Goal: Task Accomplishment & Management: Use online tool/utility

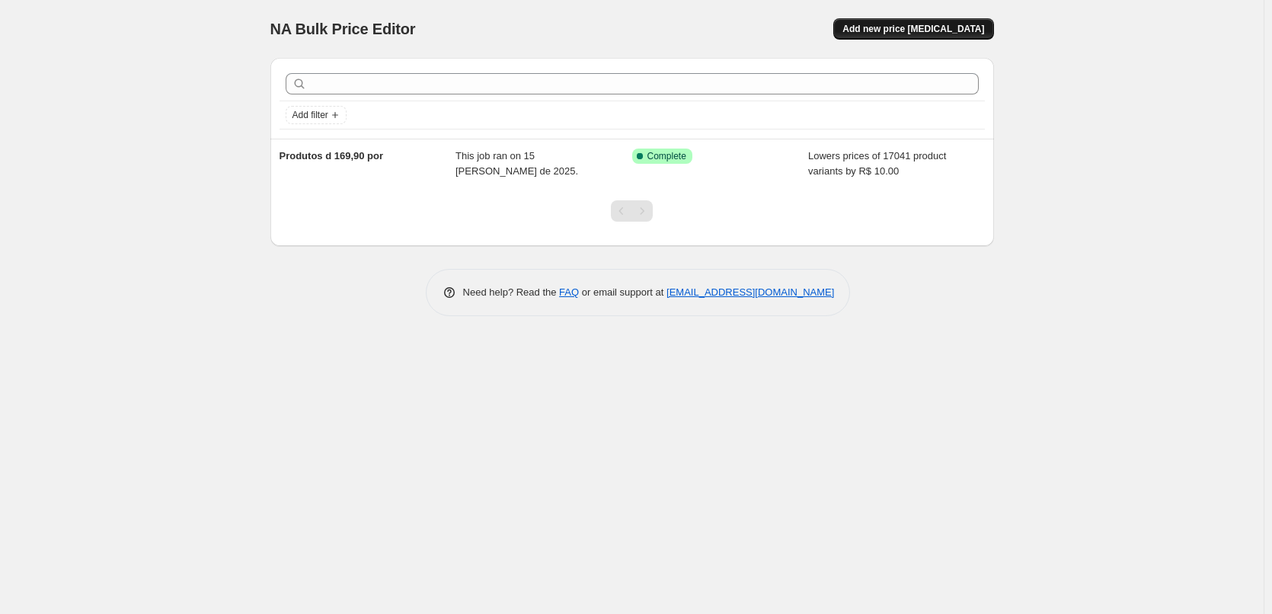
click at [934, 25] on span "Add new price [MEDICAL_DATA]" at bounding box center [913, 29] width 142 height 12
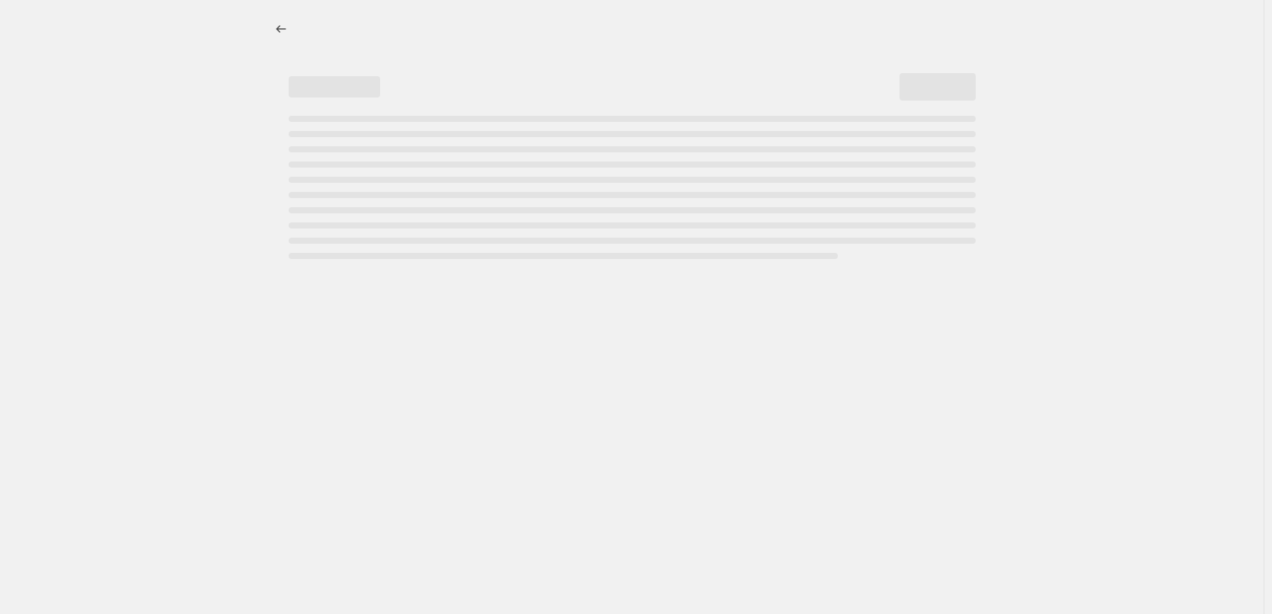
click at [934, 25] on div at bounding box center [632, 28] width 724 height 21
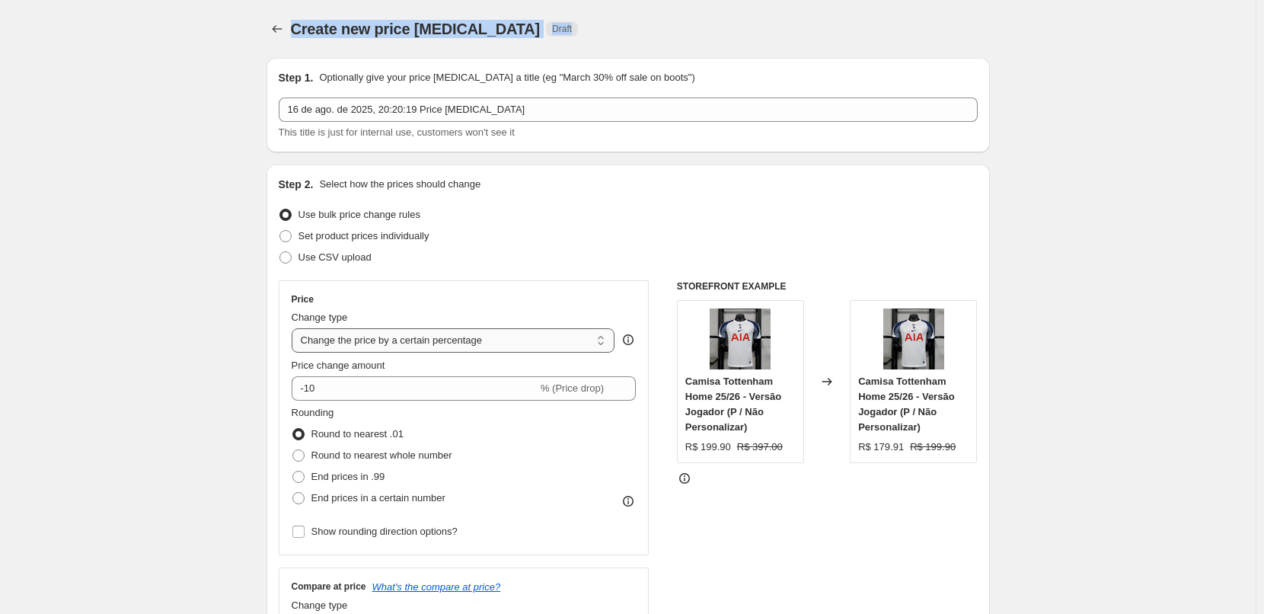
click at [513, 348] on select "Change the price to a certain amount Change the price by a certain amount Chang…" at bounding box center [454, 340] width 324 height 24
select select "to"
click at [295, 328] on select "Change the price to a certain amount Change the price by a certain amount Chang…" at bounding box center [454, 340] width 324 height 24
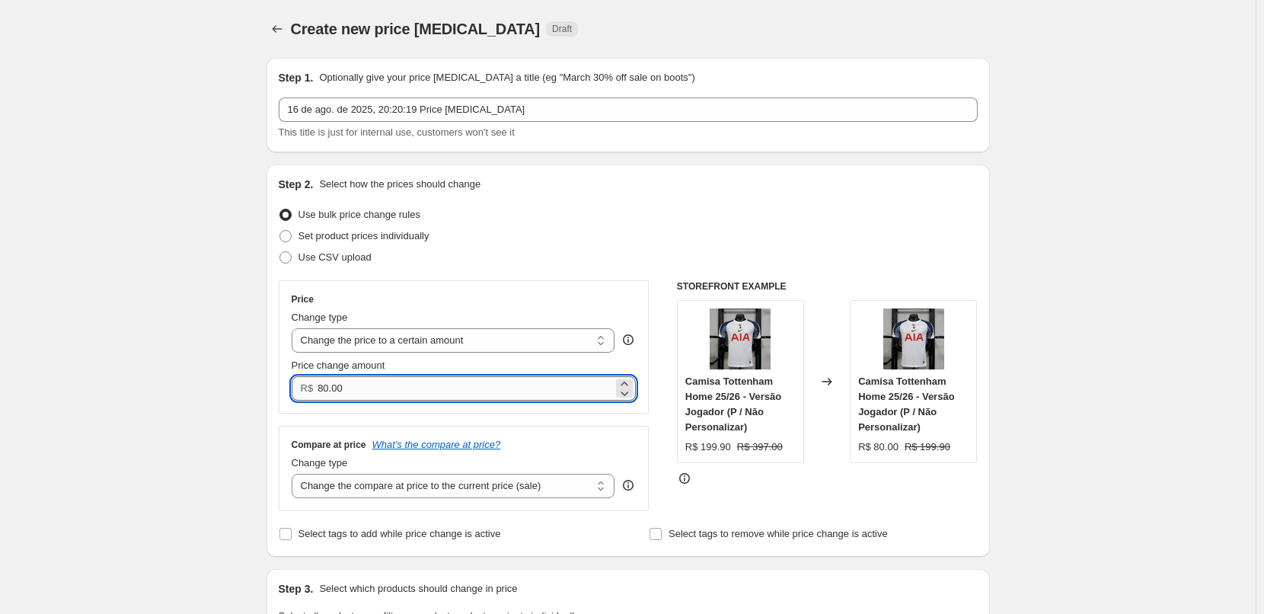
click at [388, 388] on input "80.00" at bounding box center [466, 388] width 296 height 24
drag, startPoint x: 337, startPoint y: 395, endPoint x: 308, endPoint y: 395, distance: 28.9
click at [308, 395] on div "R$ 80.00" at bounding box center [464, 388] width 345 height 24
click at [372, 391] on input "80.00" at bounding box center [466, 388] width 296 height 24
click at [521, 489] on select "Change the compare at price to the current price (sale) Change the compare at p…" at bounding box center [454, 486] width 324 height 24
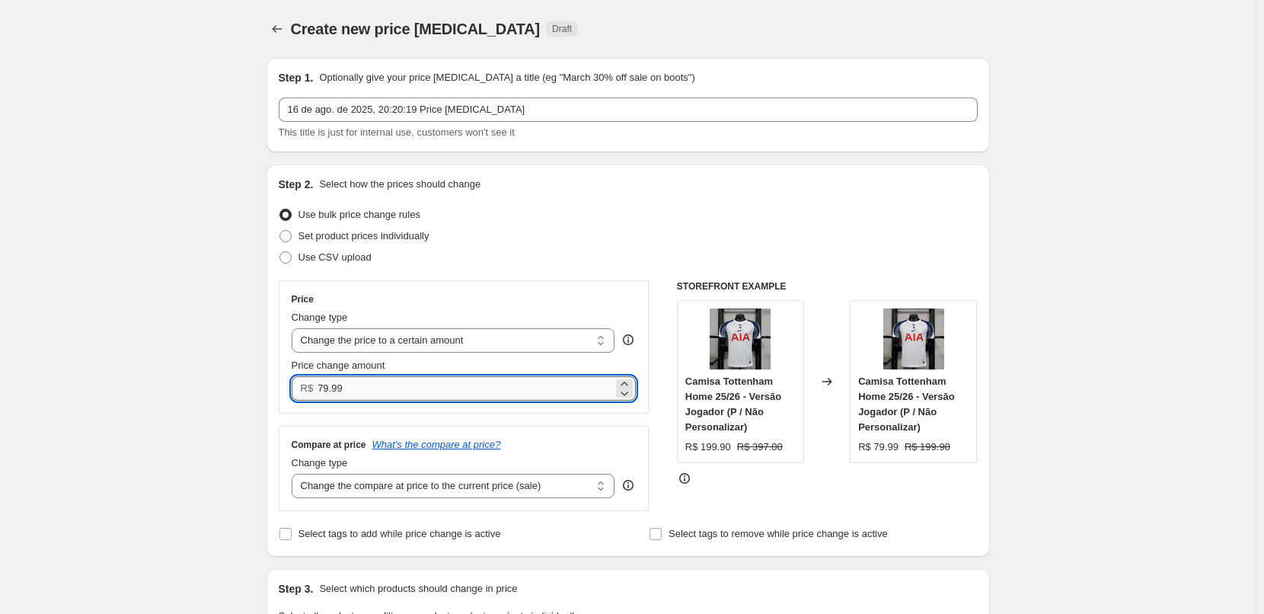
click at [366, 391] on input "79.99" at bounding box center [466, 388] width 296 height 24
drag, startPoint x: 342, startPoint y: 395, endPoint x: 312, endPoint y: 395, distance: 29.7
click at [312, 395] on div "R$ 79.99" at bounding box center [464, 388] width 345 height 24
type input "10.00"
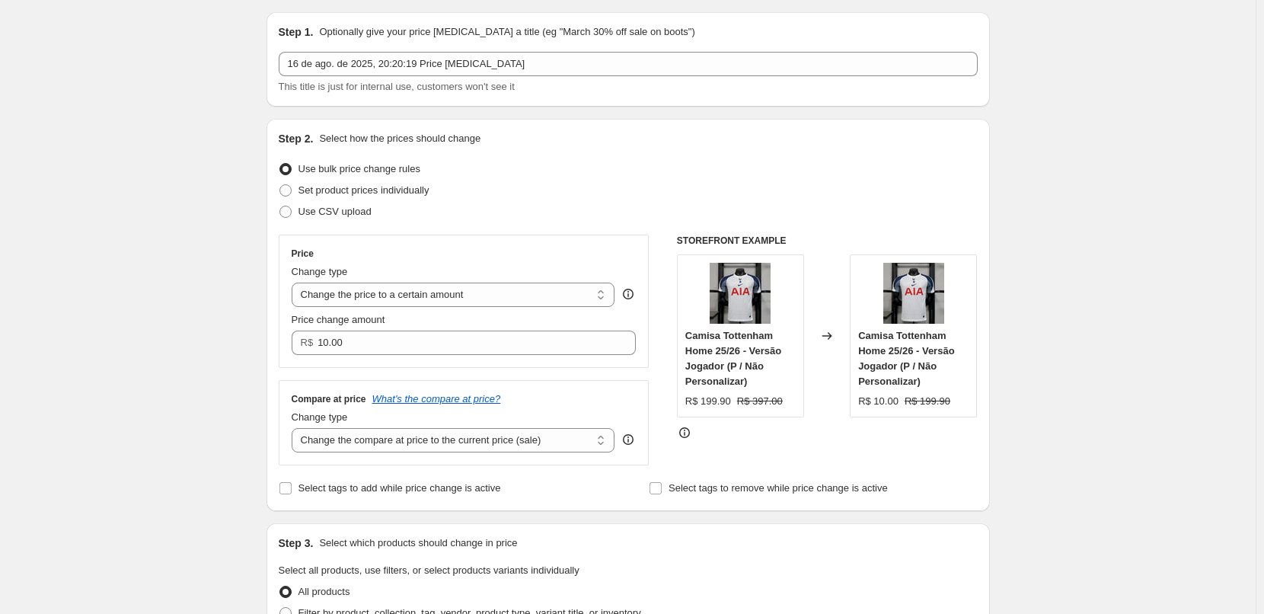
scroll to position [76, 0]
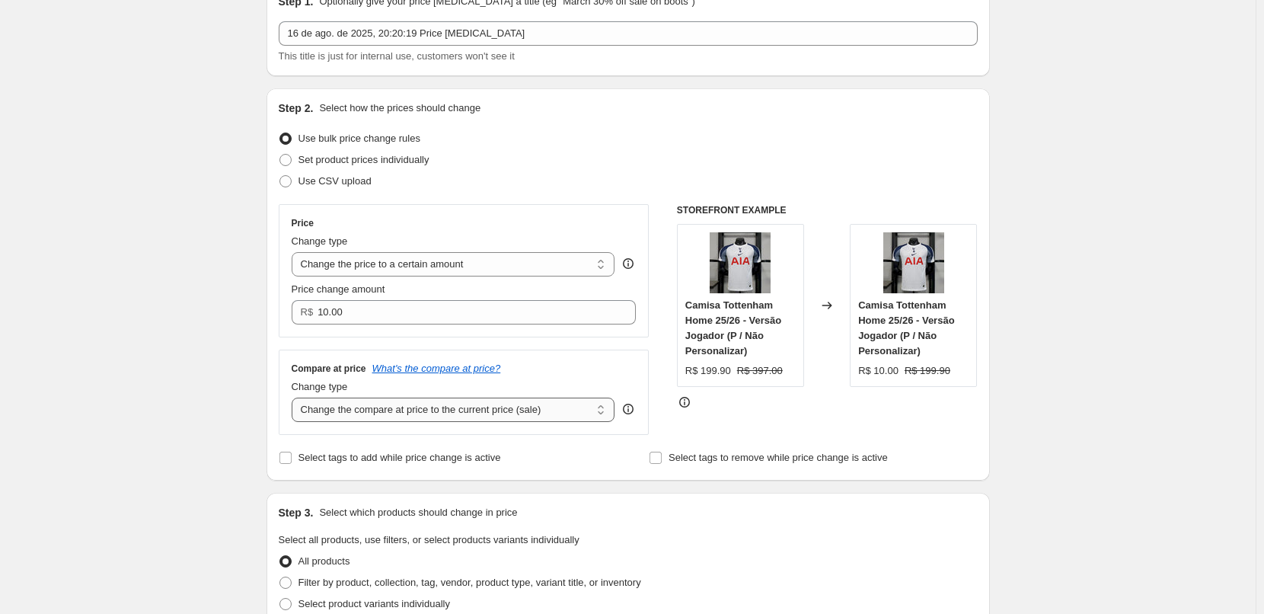
click at [503, 410] on select "Change the compare at price to the current price (sale) Change the compare at p…" at bounding box center [454, 410] width 324 height 24
select select "no_change"
click at [295, 398] on select "Change the compare at price to the current price (sale) Change the compare at p…" at bounding box center [454, 410] width 324 height 24
click at [285, 454] on input "Select tags to add while price change is active" at bounding box center [286, 458] width 12 height 12
checkbox input "true"
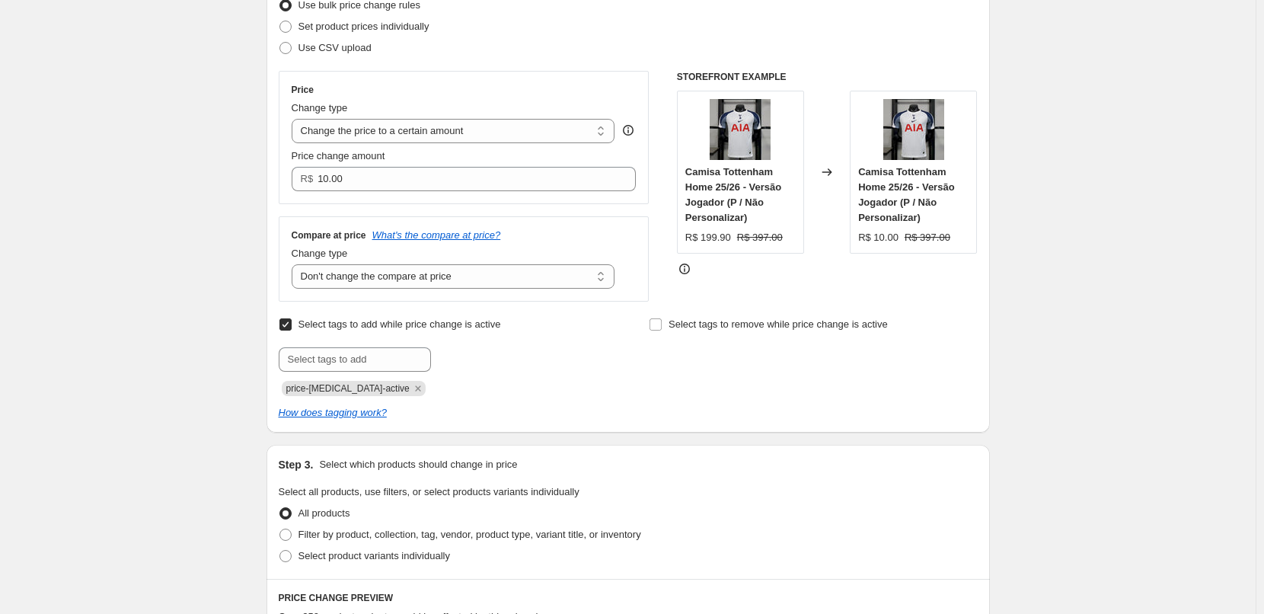
scroll to position [228, 0]
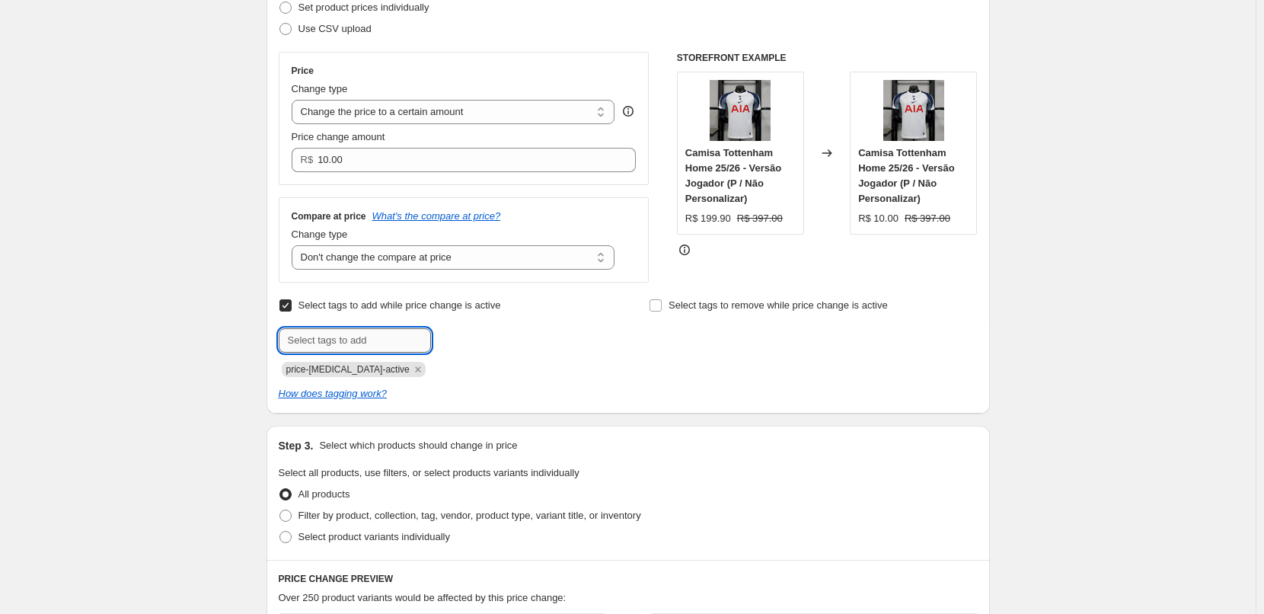
click at [379, 342] on input "text" at bounding box center [355, 340] width 152 height 24
type input "l"
type input "flamengo"
click at [475, 340] on span "flamengo" at bounding box center [484, 339] width 40 height 11
click at [378, 346] on input "text" at bounding box center [355, 340] width 152 height 24
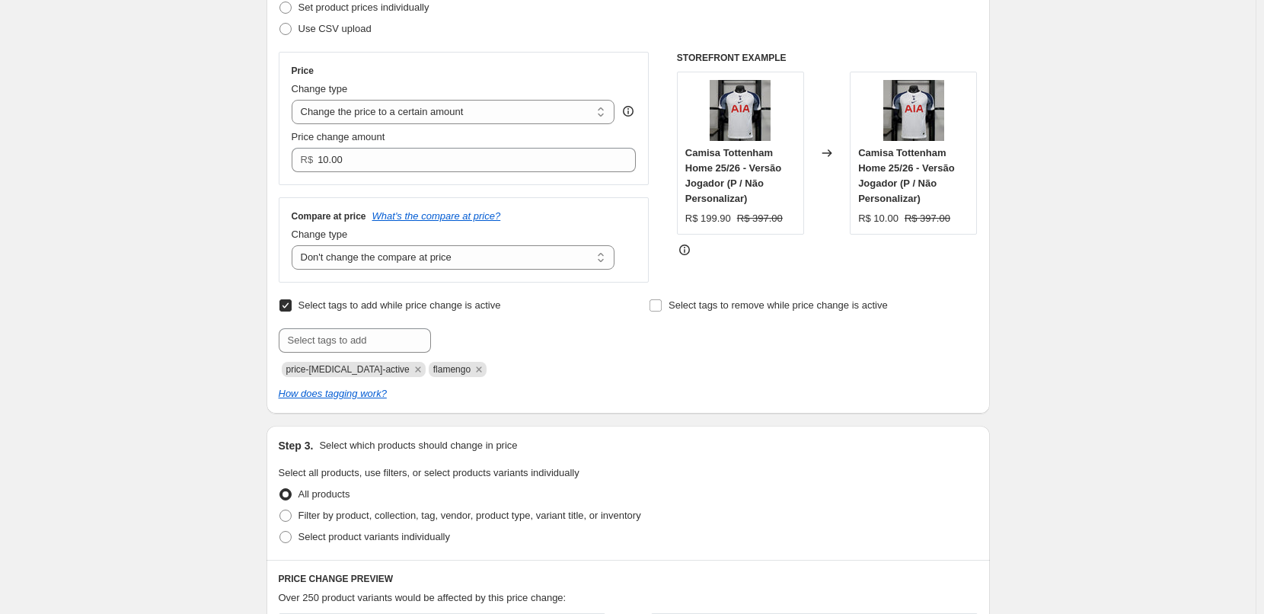
click at [538, 350] on div at bounding box center [443, 340] width 328 height 24
click at [376, 344] on input "text" at bounding box center [355, 340] width 152 height 24
type input "jogador"
click at [471, 339] on span "jogador" at bounding box center [481, 339] width 34 height 11
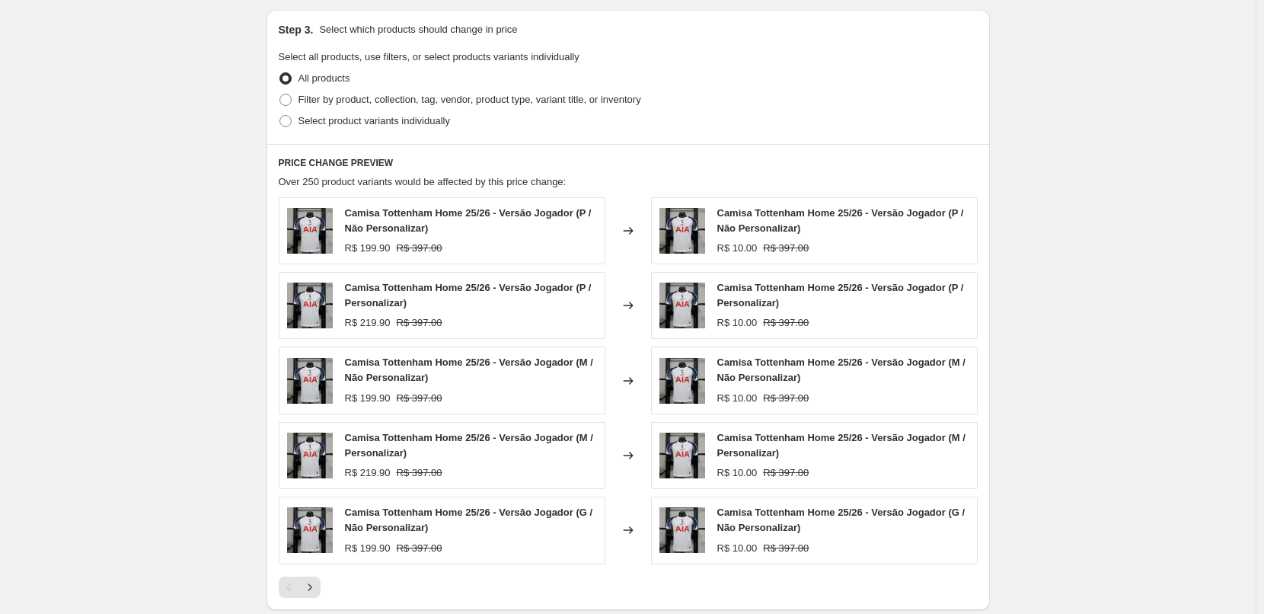
scroll to position [685, 0]
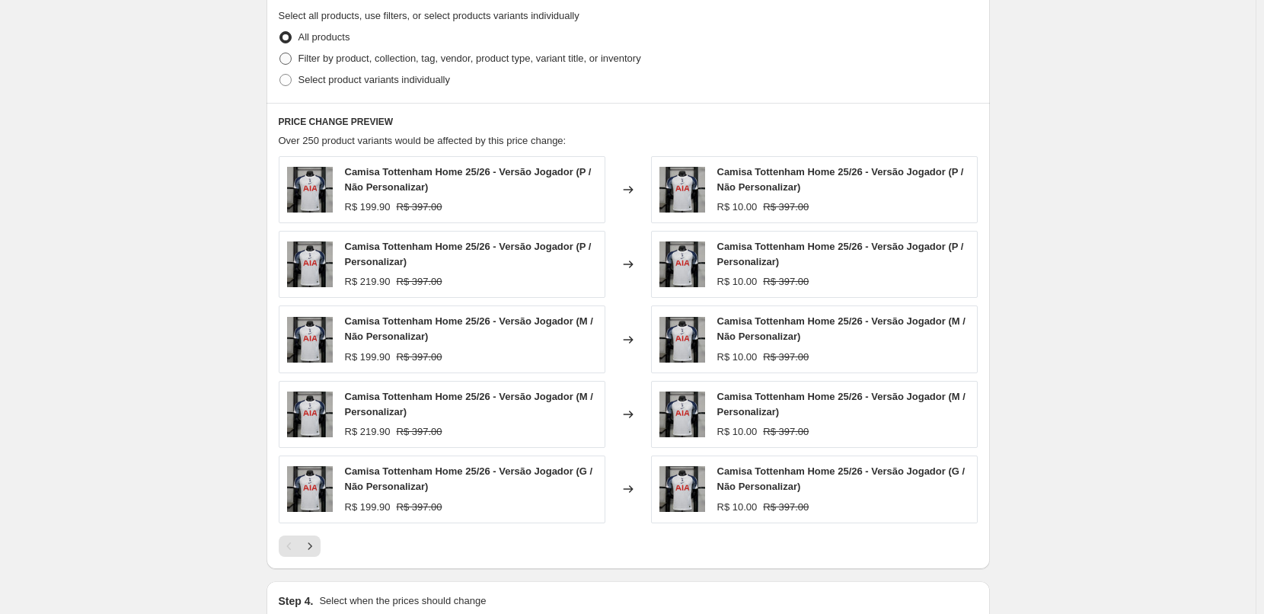
click at [292, 60] on span at bounding box center [286, 59] width 12 height 12
click at [280, 53] on input "Filter by product, collection, tag, vendor, product type, variant title, or inv…" at bounding box center [280, 53] width 1 height 1
radio input "true"
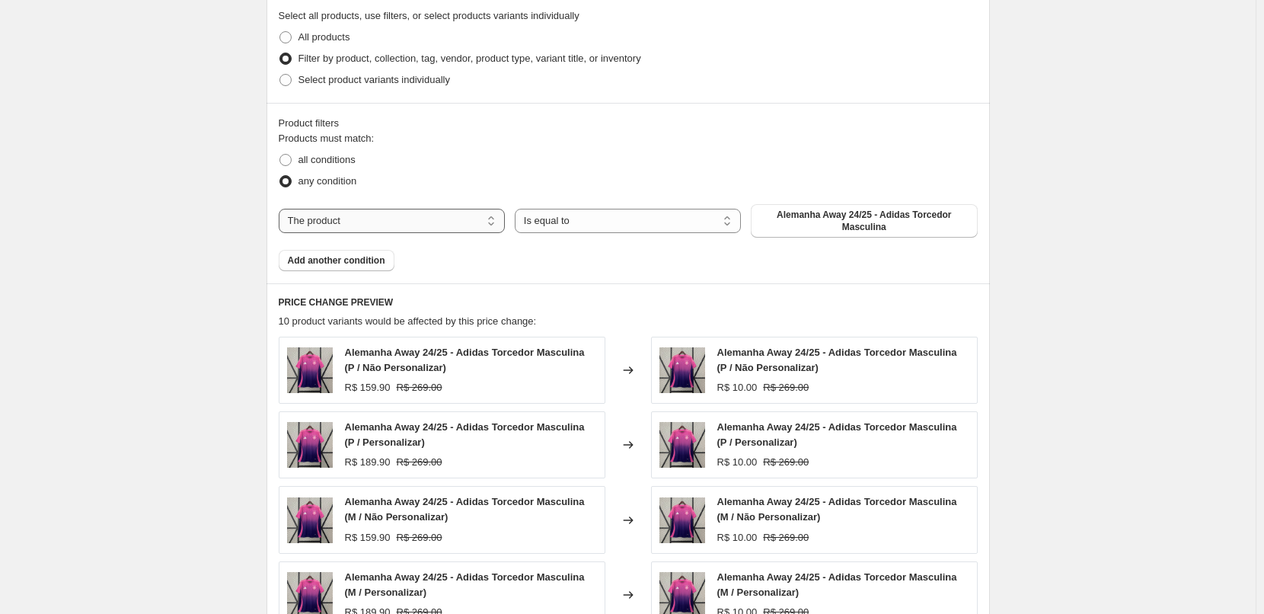
click at [396, 222] on select "The product The product's collection The product's tag The product's vendor The…" at bounding box center [392, 221] width 226 height 24
select select "tag"
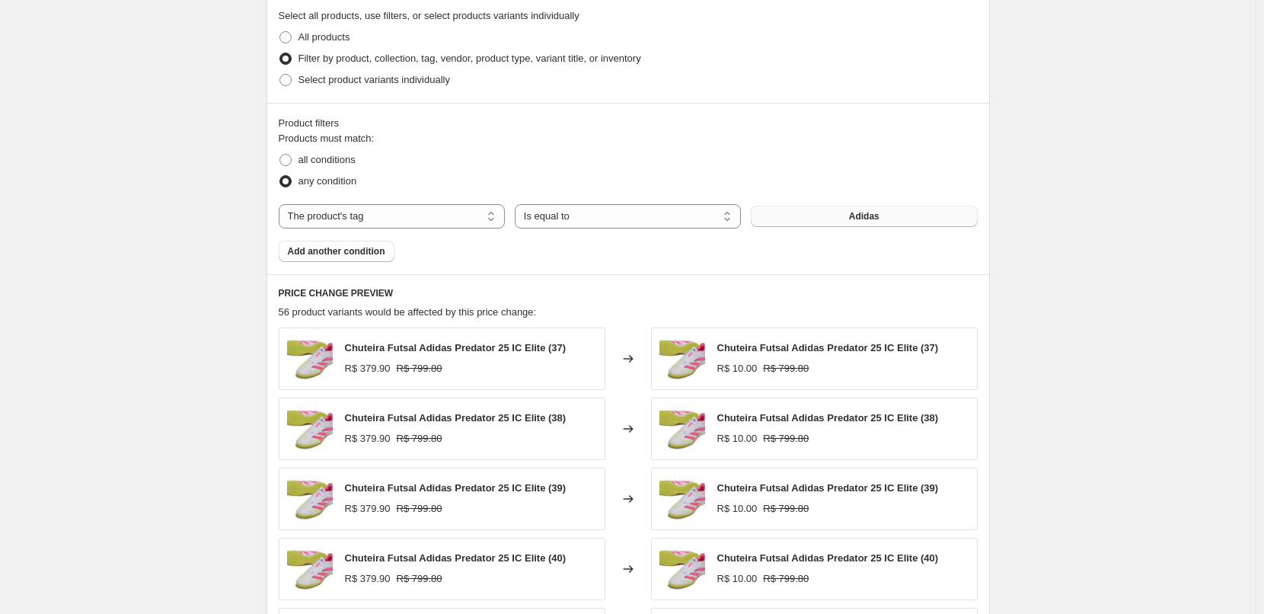
click at [877, 216] on span "Adidas" at bounding box center [864, 216] width 30 height 12
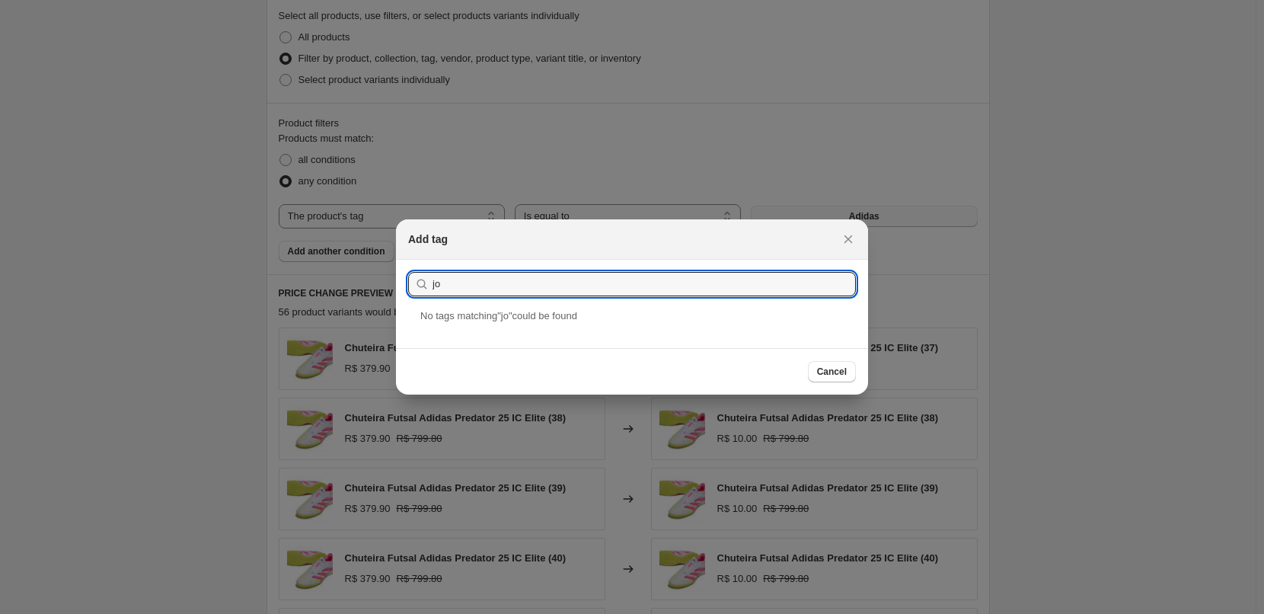
type input "j"
type input "f"
type input "jogador"
click at [838, 376] on span "Cancel" at bounding box center [832, 372] width 30 height 12
click at [838, 376] on div "Add tag Submit jogador No tag s matching " jogador " could be found Cancel" at bounding box center [632, 306] width 472 height 175
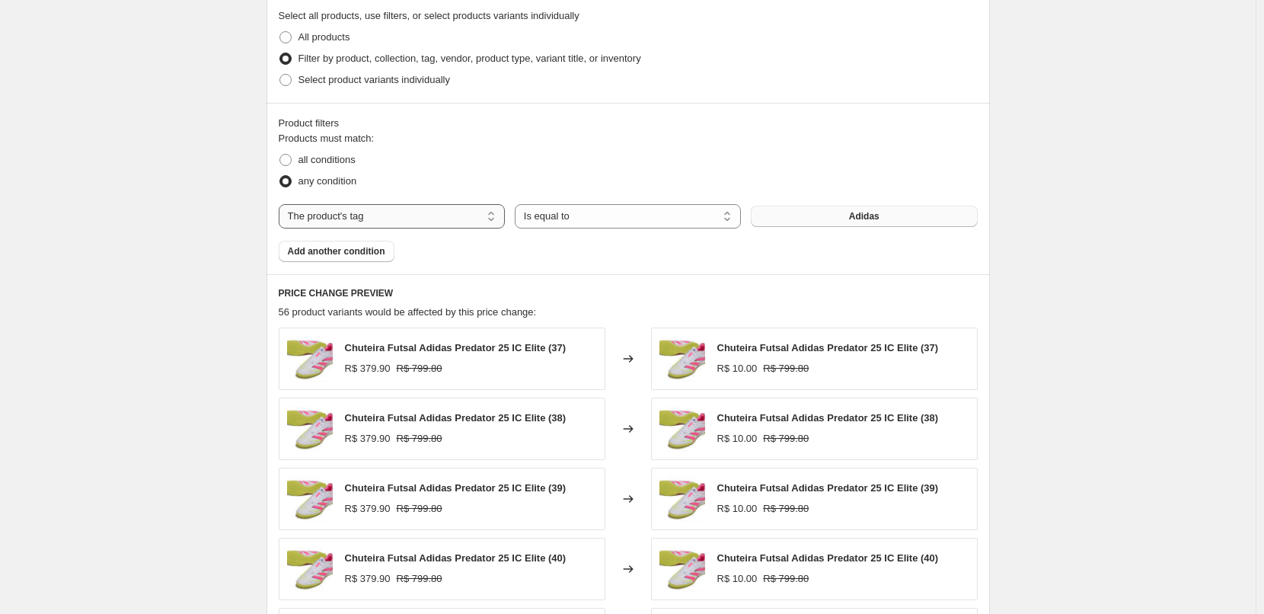
click at [436, 215] on select "The product The product's collection The product's tag The product's vendor The…" at bounding box center [392, 216] width 226 height 24
select select "collection"
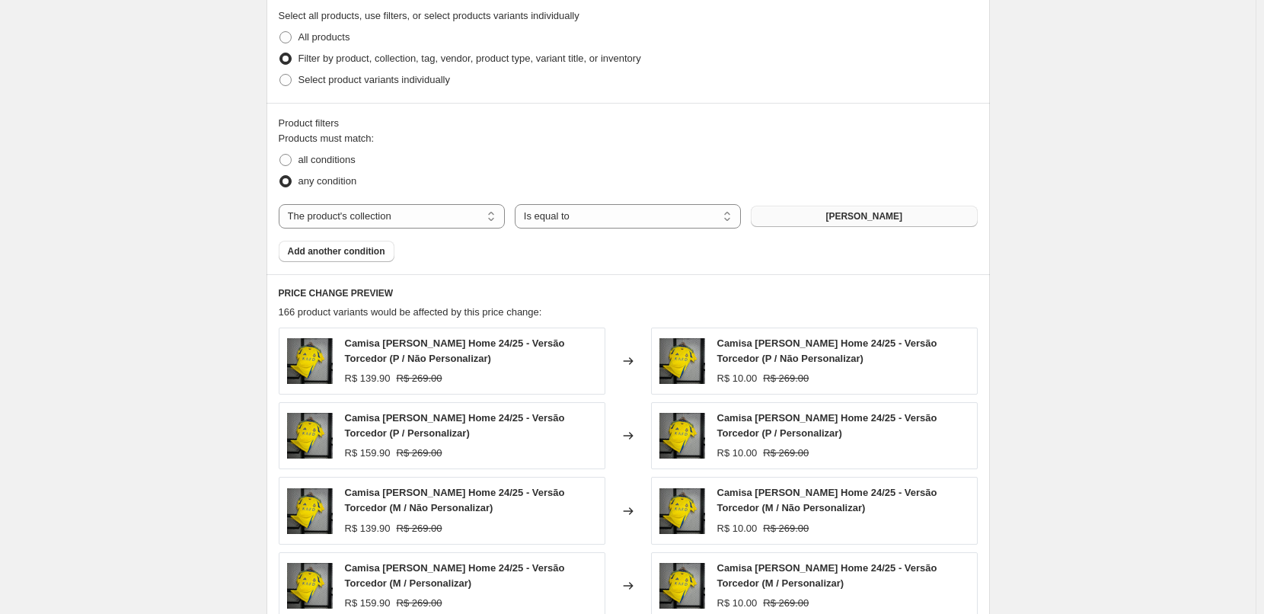
click at [825, 216] on button "[PERSON_NAME]" at bounding box center [864, 216] width 226 height 21
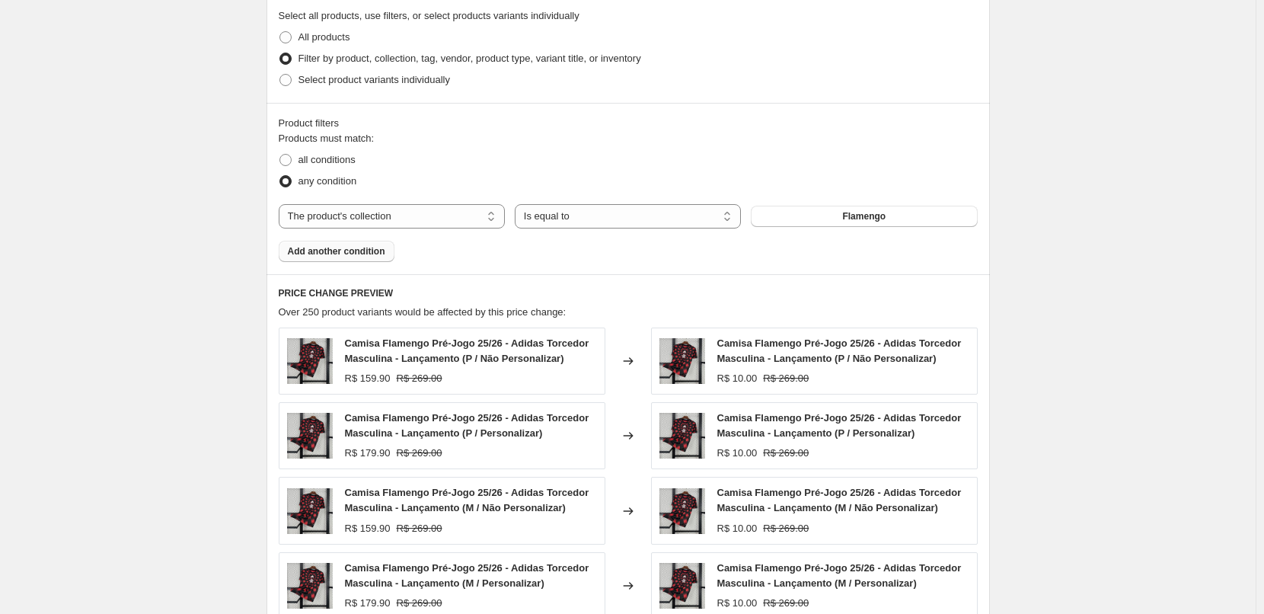
click at [345, 252] on span "Add another condition" at bounding box center [336, 251] width 97 height 12
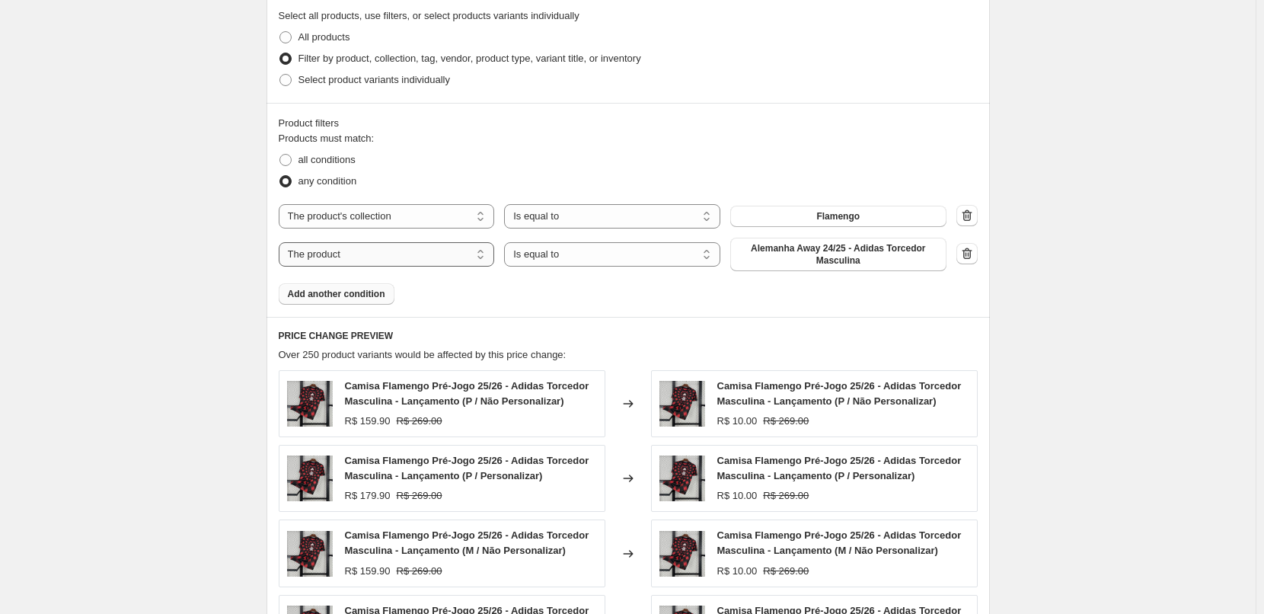
click at [398, 252] on select "The product The product's collection The product's tag The product's vendor The…" at bounding box center [387, 254] width 216 height 24
select select "title"
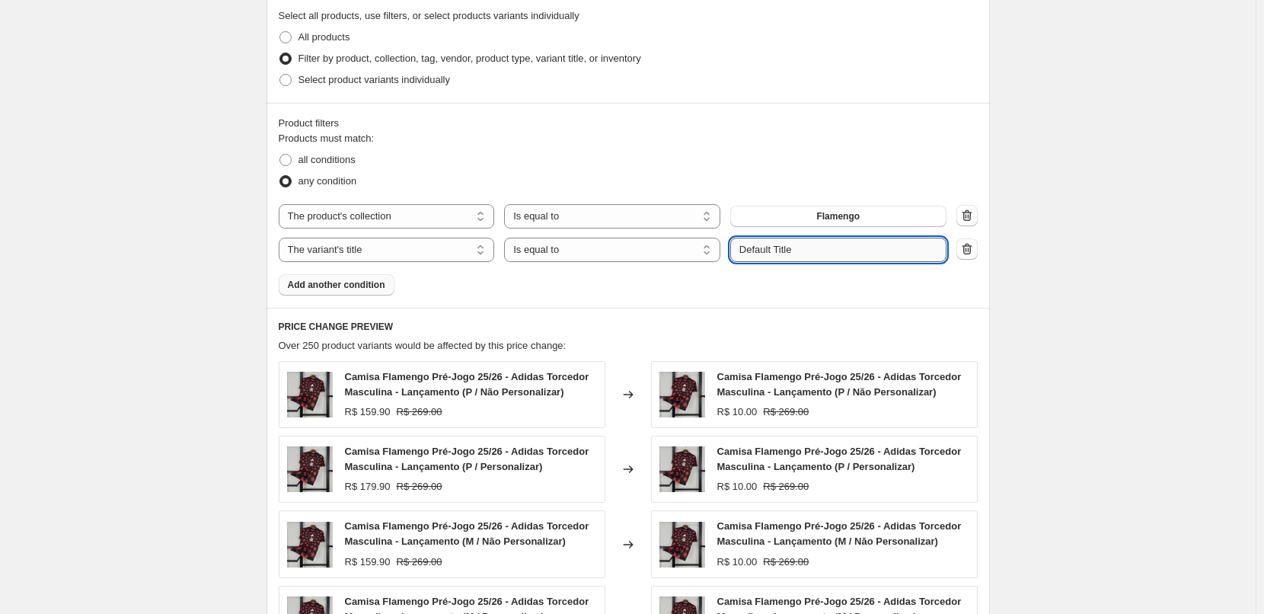
click at [835, 249] on input "Default Title" at bounding box center [838, 250] width 216 height 24
drag, startPoint x: 835, startPoint y: 249, endPoint x: 699, endPoint y: 264, distance: 137.2
click at [699, 264] on div "Products must match: all conditions any condition The product The product's col…" at bounding box center [628, 213] width 699 height 165
type input "jogador"
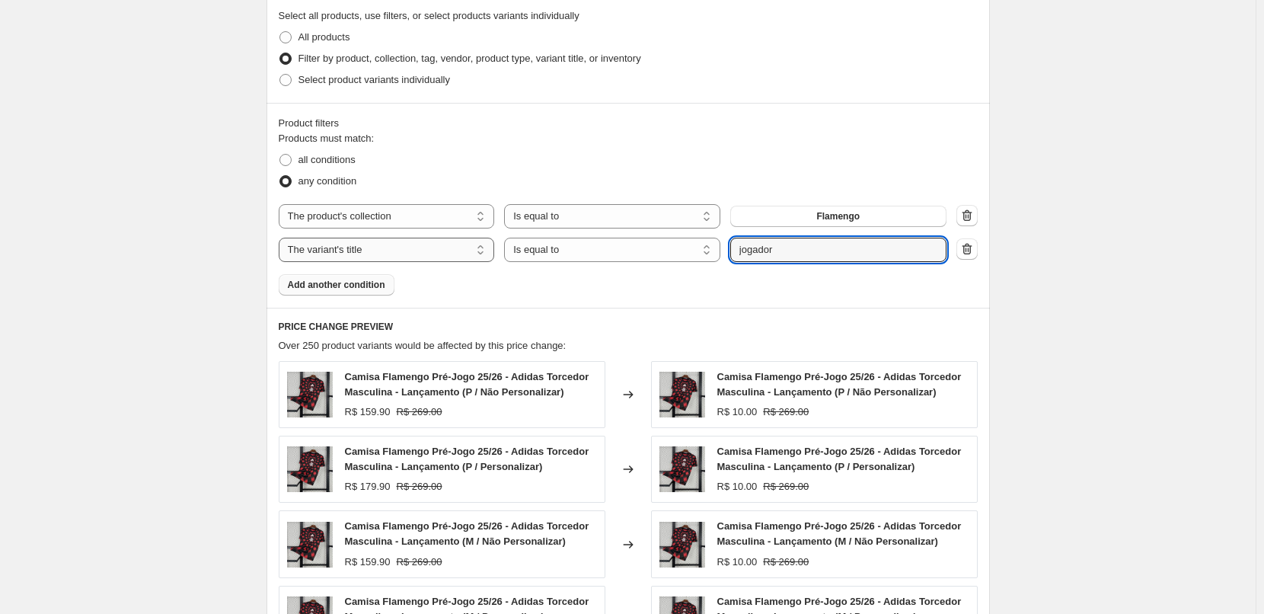
click at [437, 246] on select "The product The product's collection The product's tag The product's vendor The…" at bounding box center [387, 250] width 216 height 24
select select "product_type"
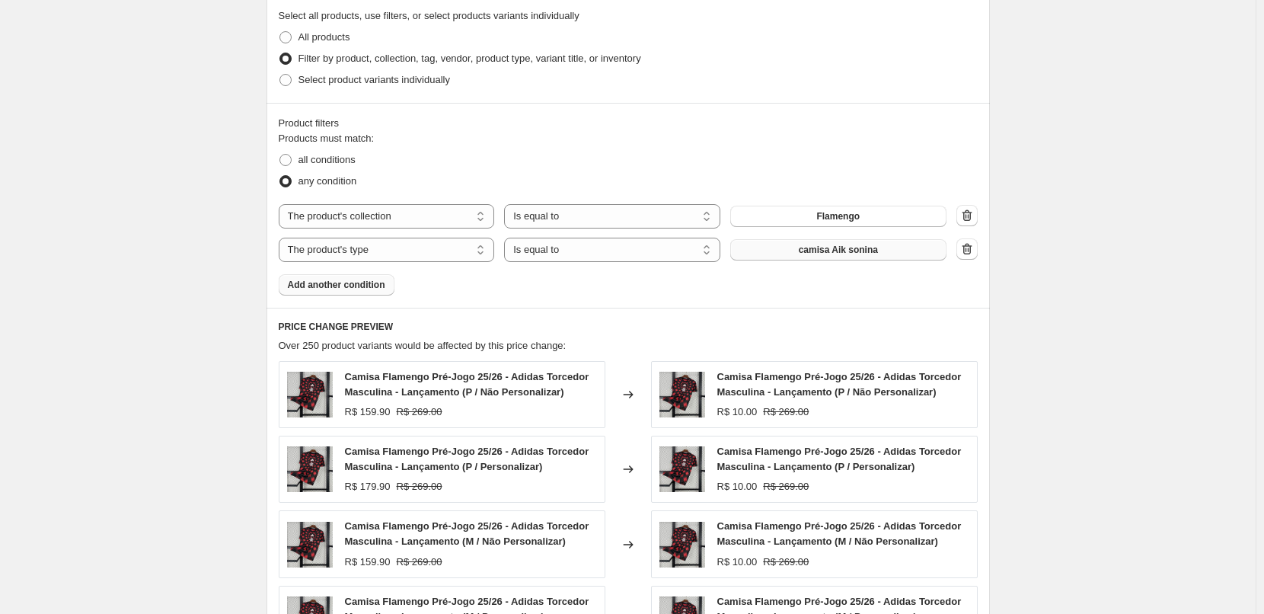
click at [840, 251] on span "camisa Aik sonina" at bounding box center [838, 250] width 79 height 12
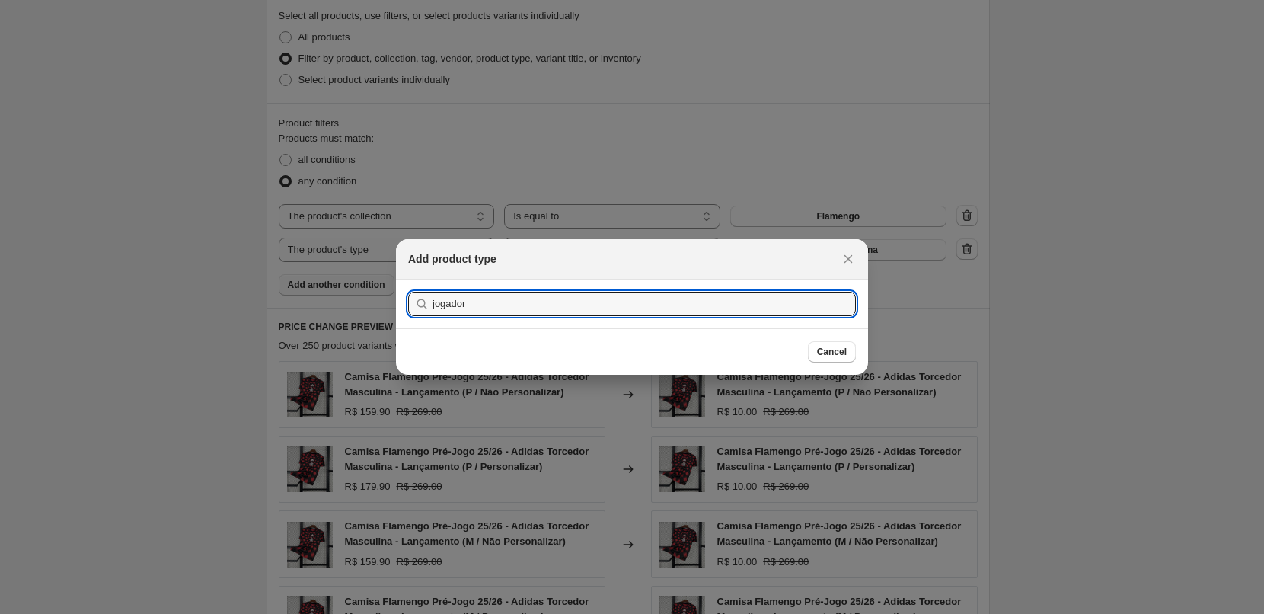
type input "jogador"
click at [408, 280] on button "Submit" at bounding box center [429, 288] width 43 height 16
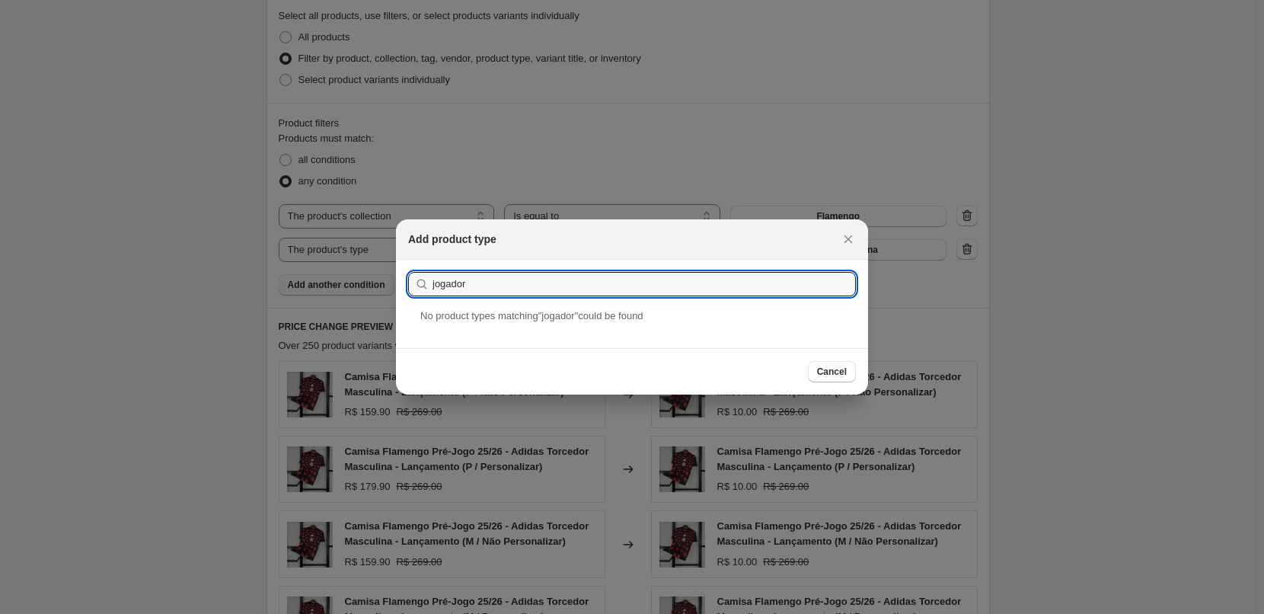
drag, startPoint x: 596, startPoint y: 286, endPoint x: 816, endPoint y: 266, distance: 221.0
click at [634, 276] on input "jogador" at bounding box center [644, 284] width 423 height 24
click at [845, 235] on icon "Close" at bounding box center [848, 239] width 15 height 15
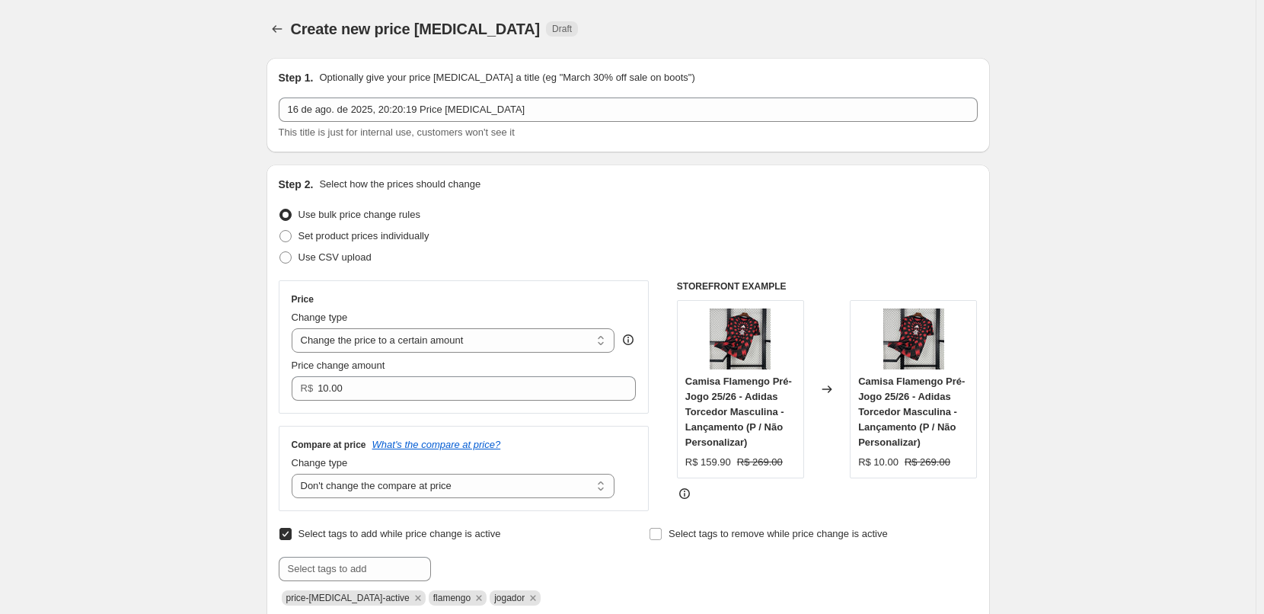
scroll to position [685, 0]
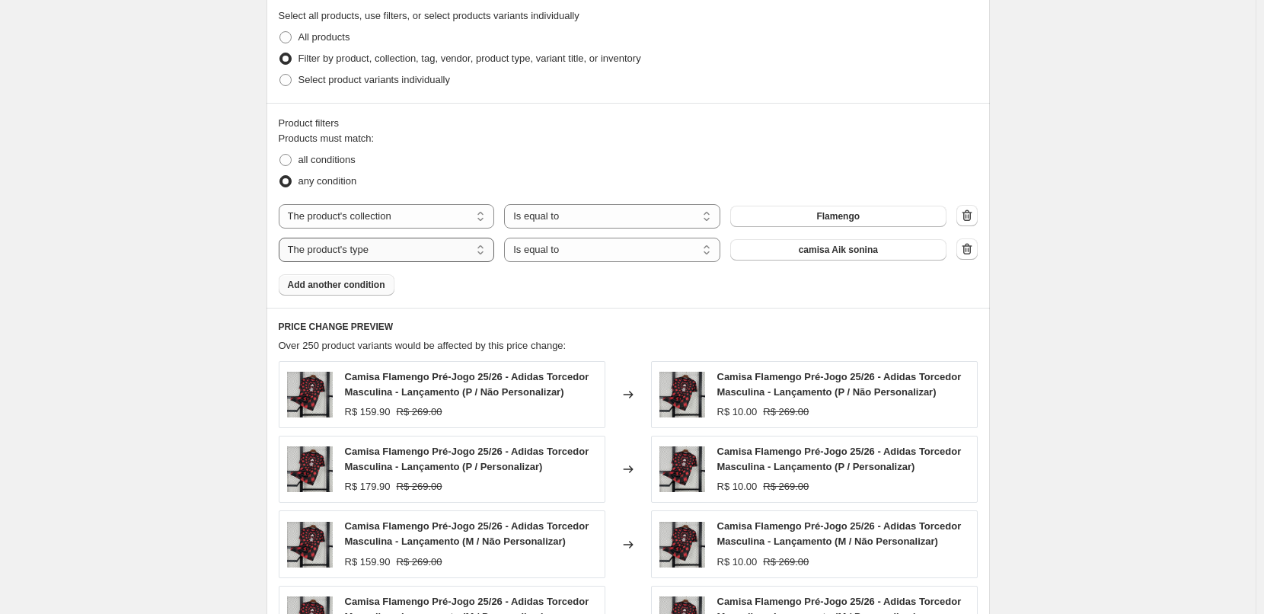
click at [402, 249] on select "The product The product's collection The product's tag The product's vendor The…" at bounding box center [387, 250] width 216 height 24
select select "tag"
click at [881, 254] on button "Adidas" at bounding box center [838, 249] width 216 height 21
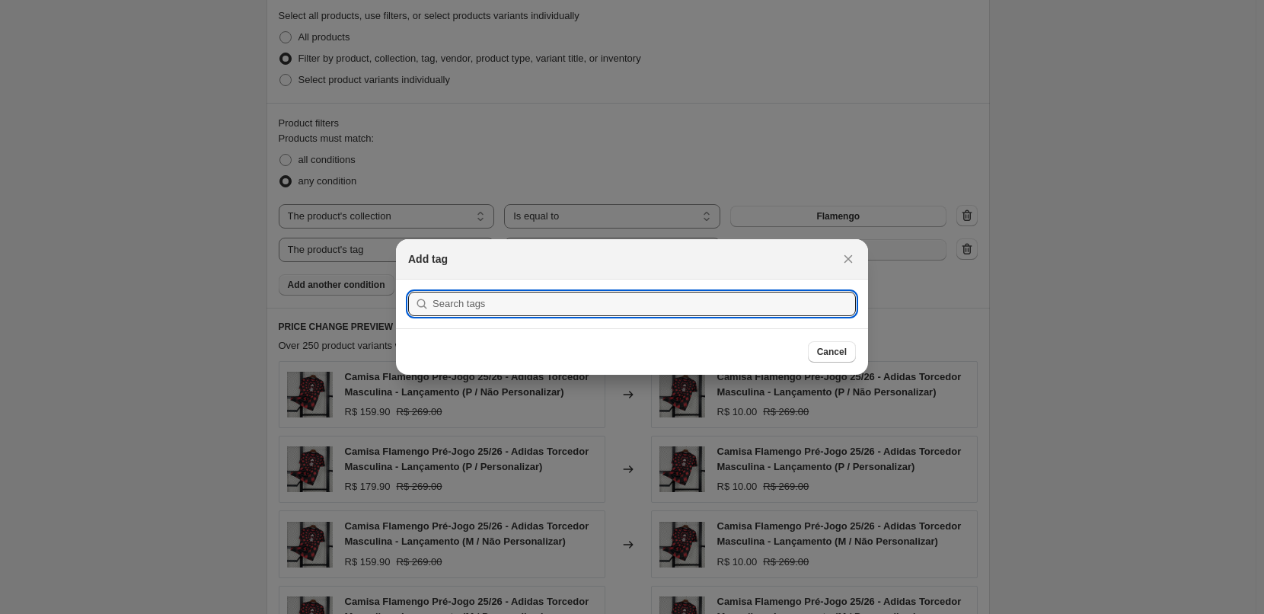
scroll to position [0, 0]
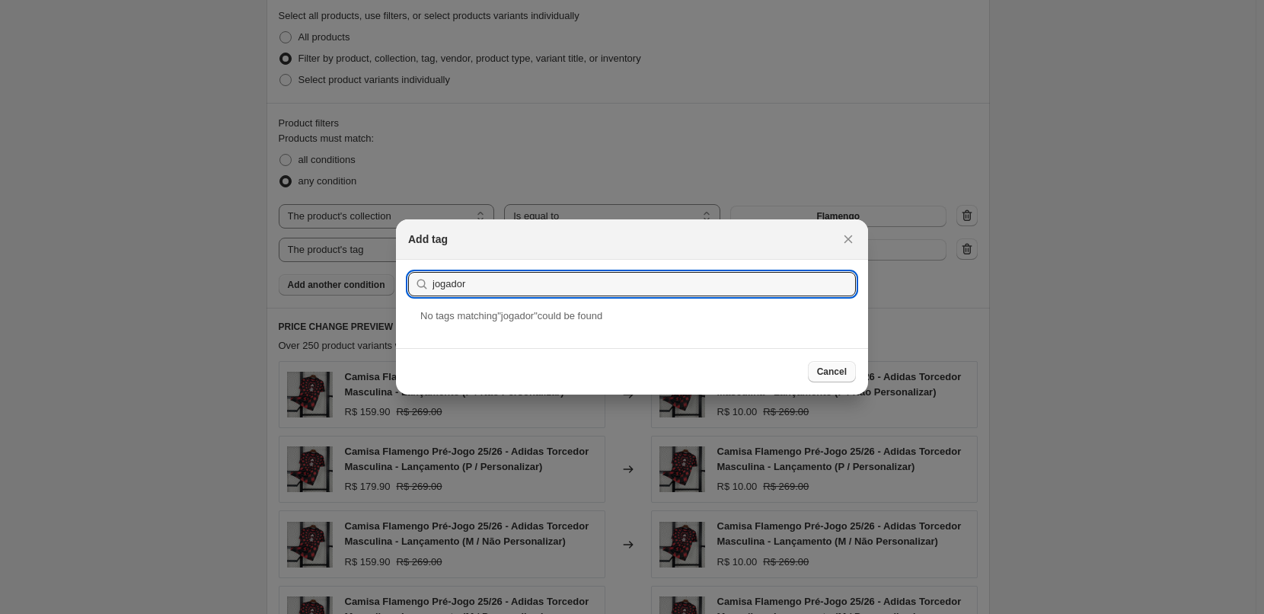
type input "jogador"
click at [826, 374] on span "Cancel" at bounding box center [832, 372] width 30 height 12
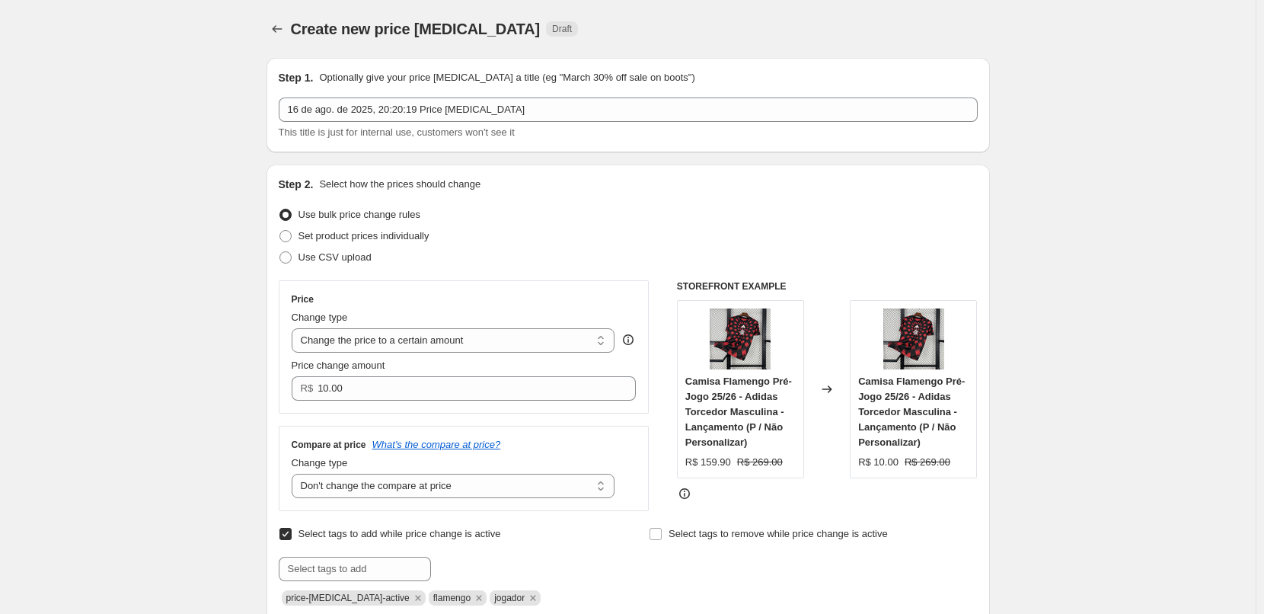
scroll to position [685, 0]
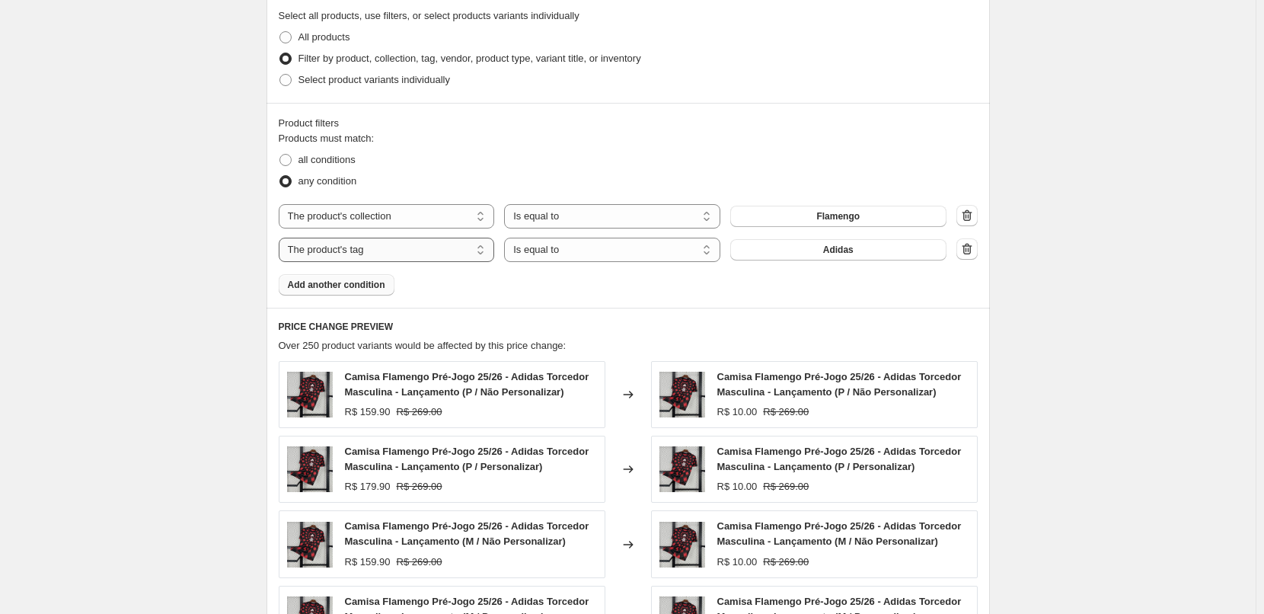
click at [414, 245] on select "The product The product's collection The product's tag The product's vendor The…" at bounding box center [387, 250] width 216 height 24
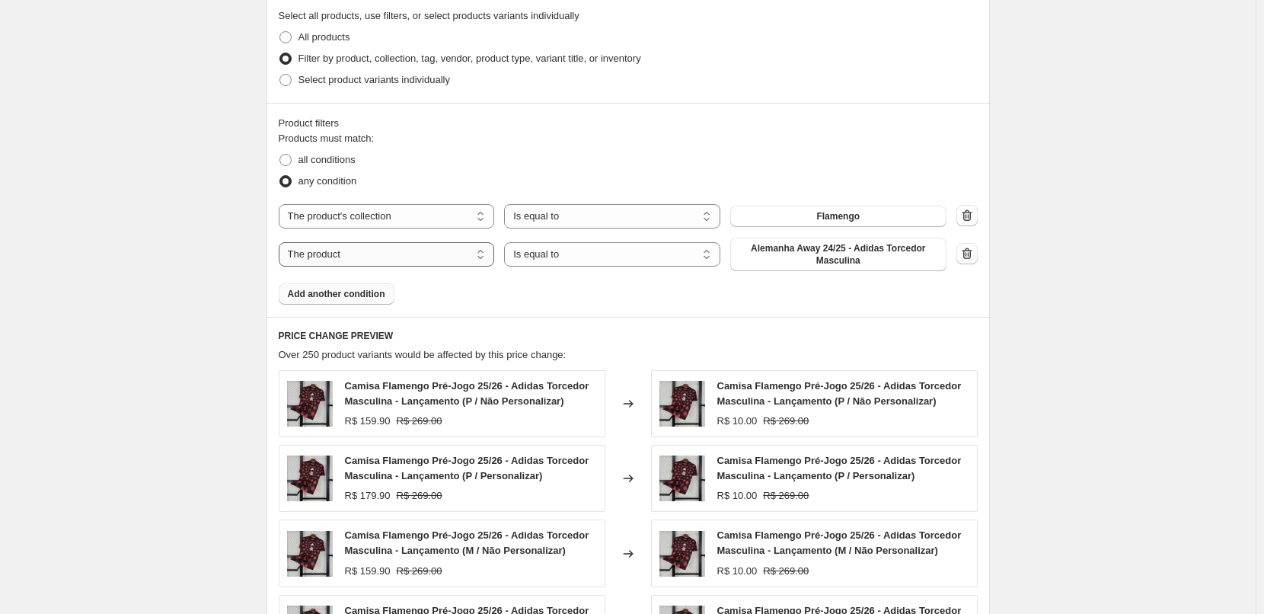
click at [417, 260] on select "The product The product's collection The product's tag The product's vendor The…" at bounding box center [387, 254] width 216 height 24
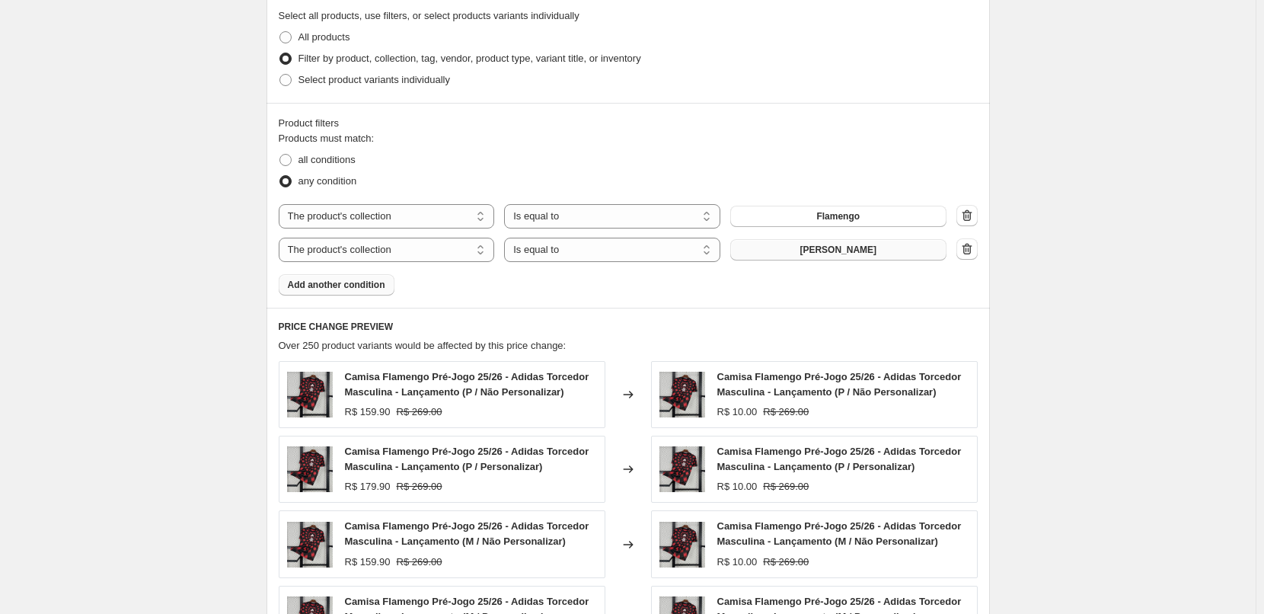
click at [842, 248] on span "[PERSON_NAME]" at bounding box center [838, 250] width 77 height 12
click at [386, 252] on select "The product The product's collection The product's tag The product's vendor The…" at bounding box center [387, 250] width 216 height 24
select select "title"
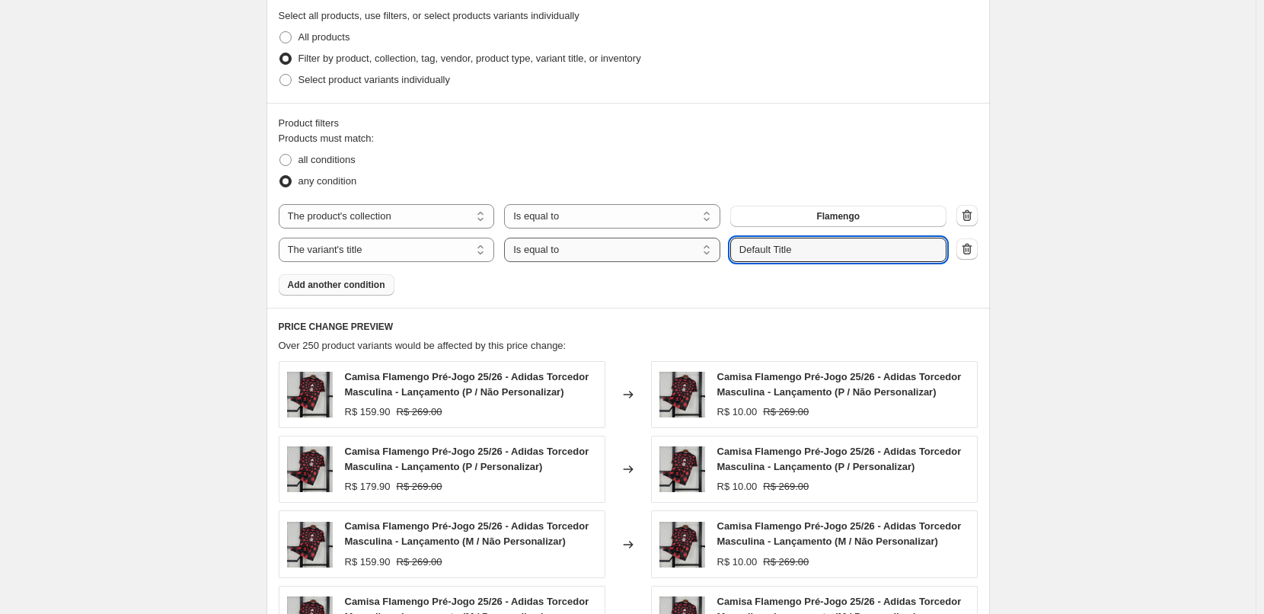
drag, startPoint x: 797, startPoint y: 257, endPoint x: 710, endPoint y: 263, distance: 87.7
click at [710, 262] on div "The product The product's collection The product's tag The product's vendor The…" at bounding box center [613, 250] width 668 height 24
type input "jogador"
click at [439, 246] on select "The product The product's collection The product's tag The product's vendor The…" at bounding box center [387, 250] width 216 height 24
